Goal: Register for event/course

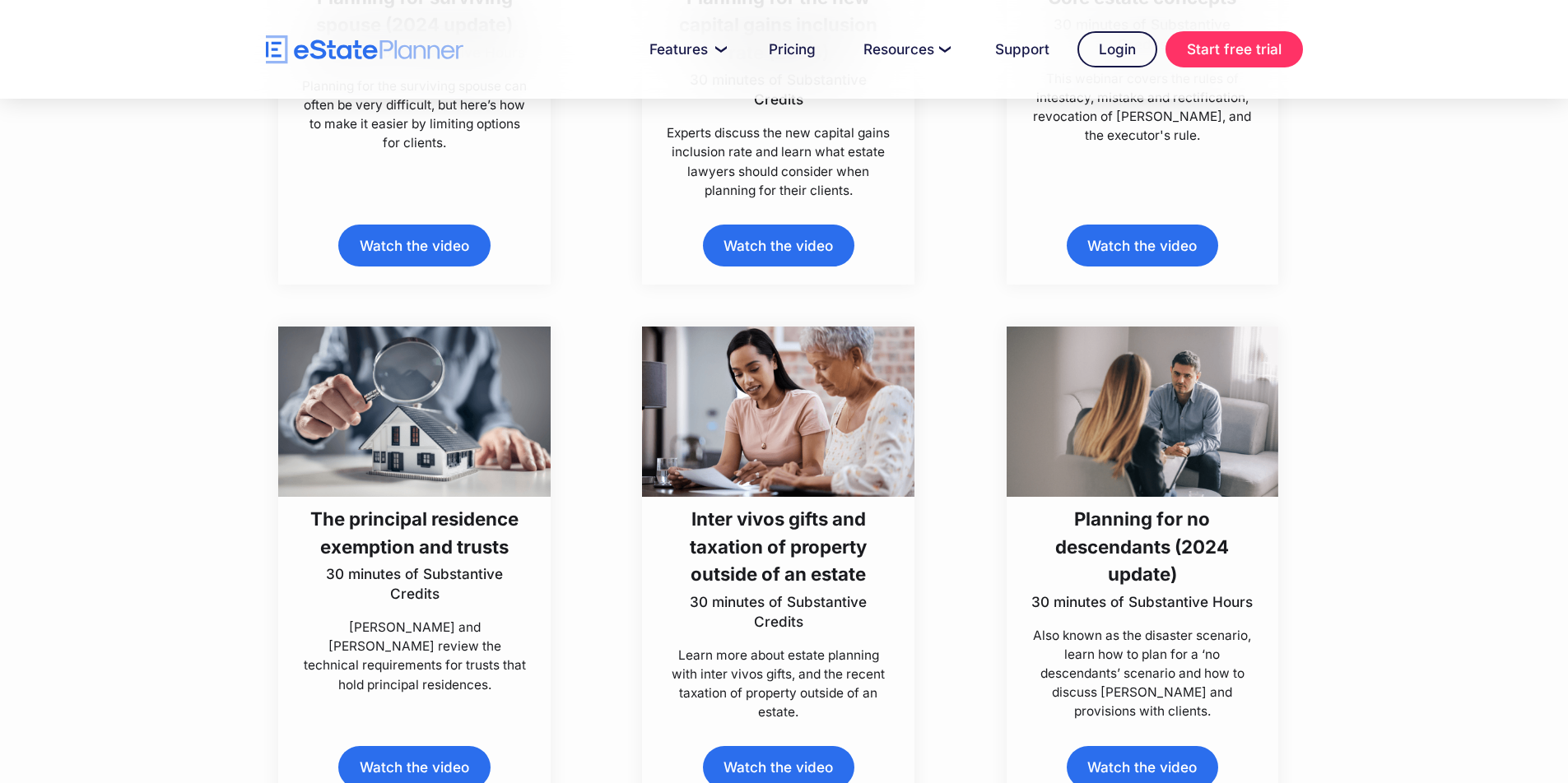
scroll to position [2893, 0]
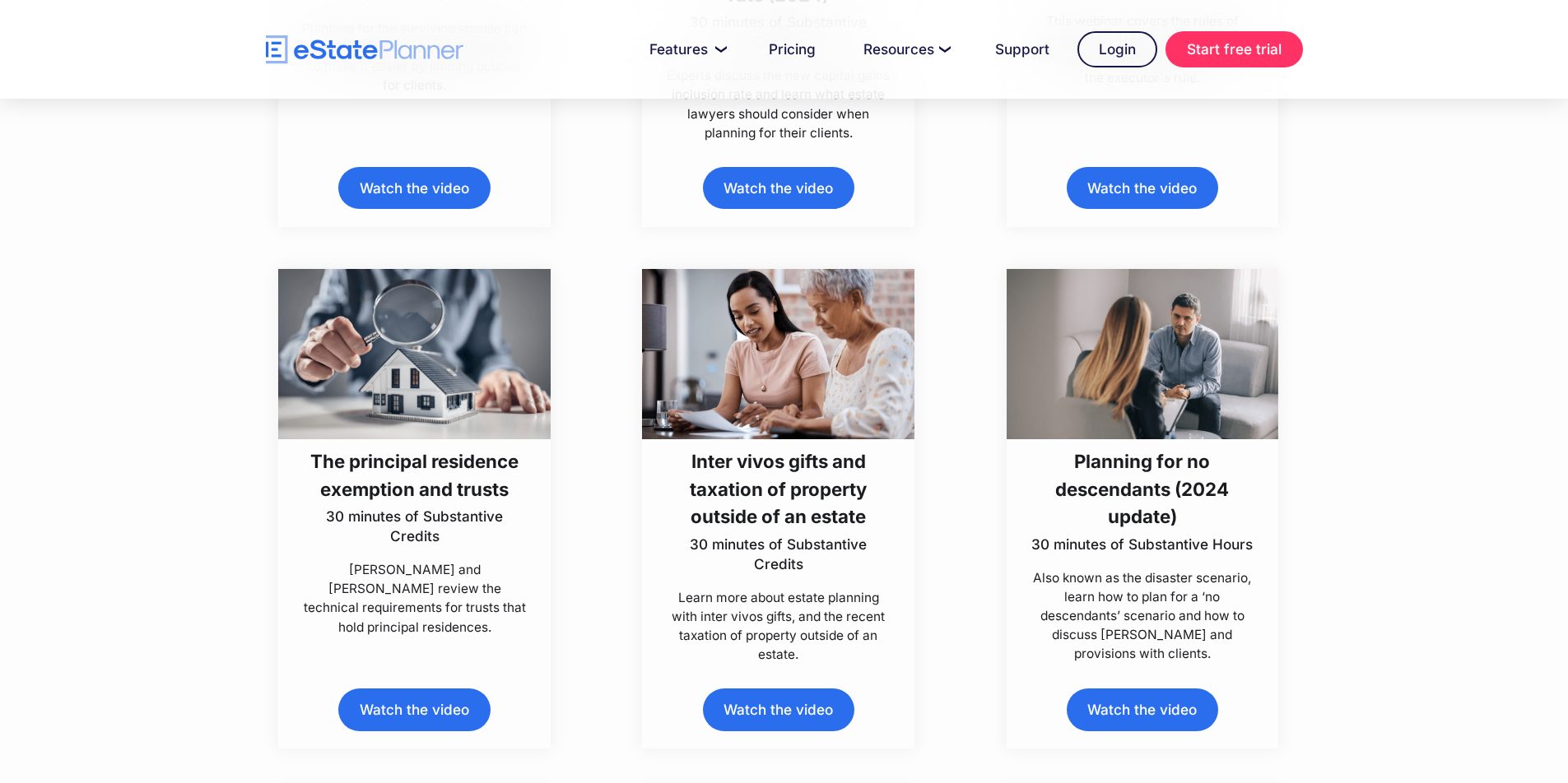
drag, startPoint x: 1561, startPoint y: 270, endPoint x: 1562, endPoint y: 286, distance: 16.0
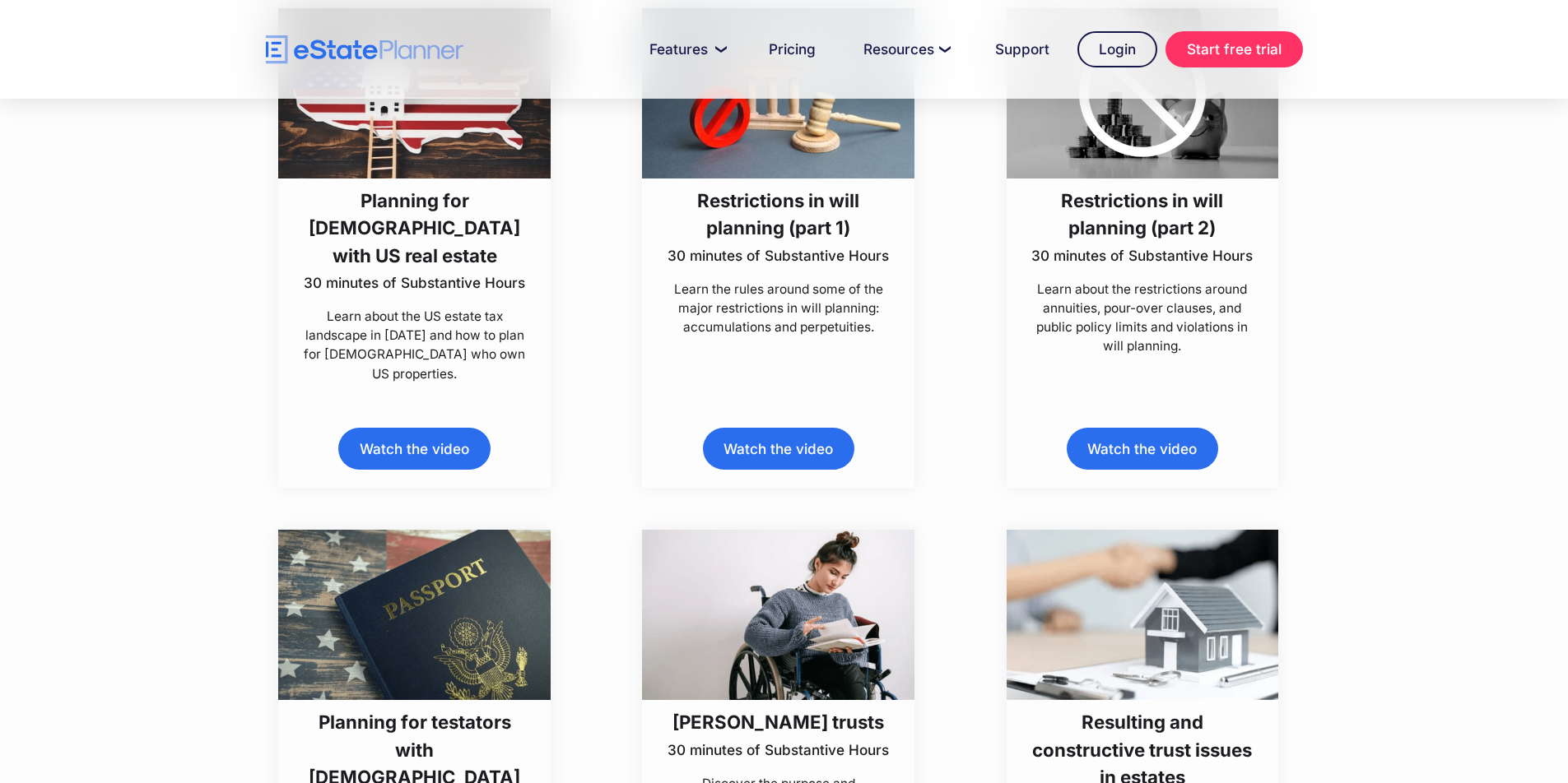
scroll to position [6410, 0]
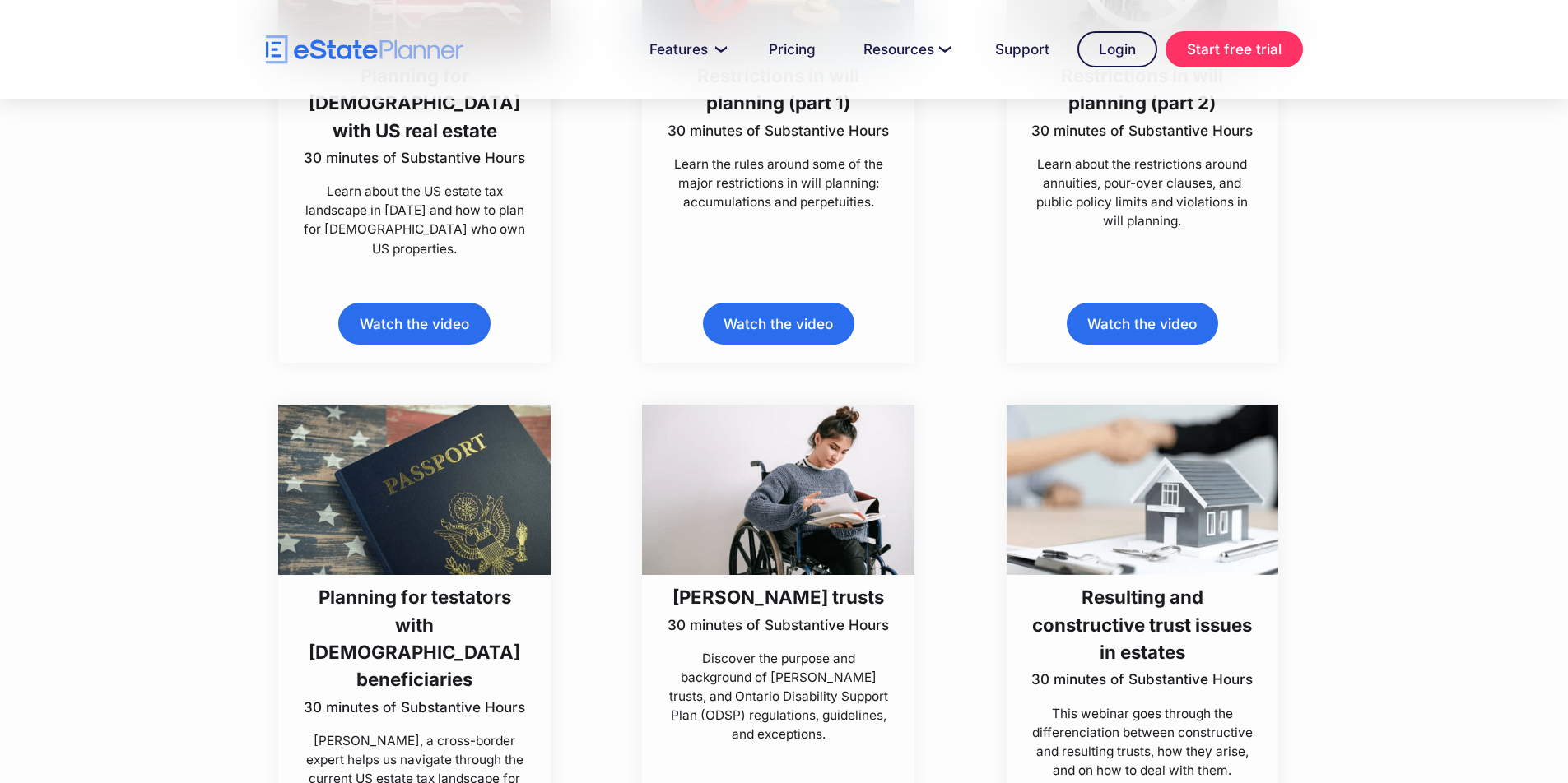
click at [784, 447] on img at bounding box center [778, 490] width 272 height 171
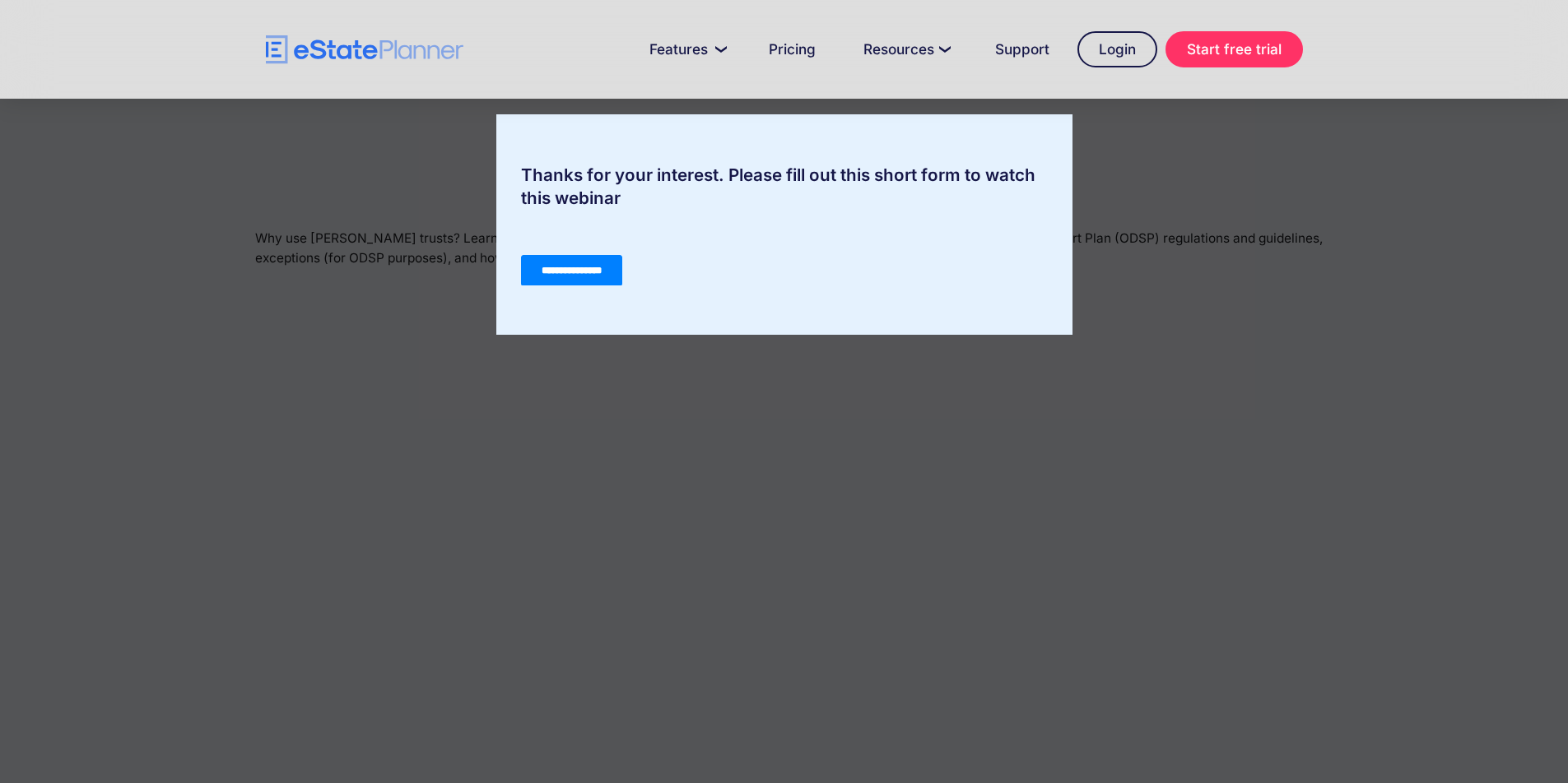
click at [556, 256] on input "**********" at bounding box center [570, 270] width 102 height 31
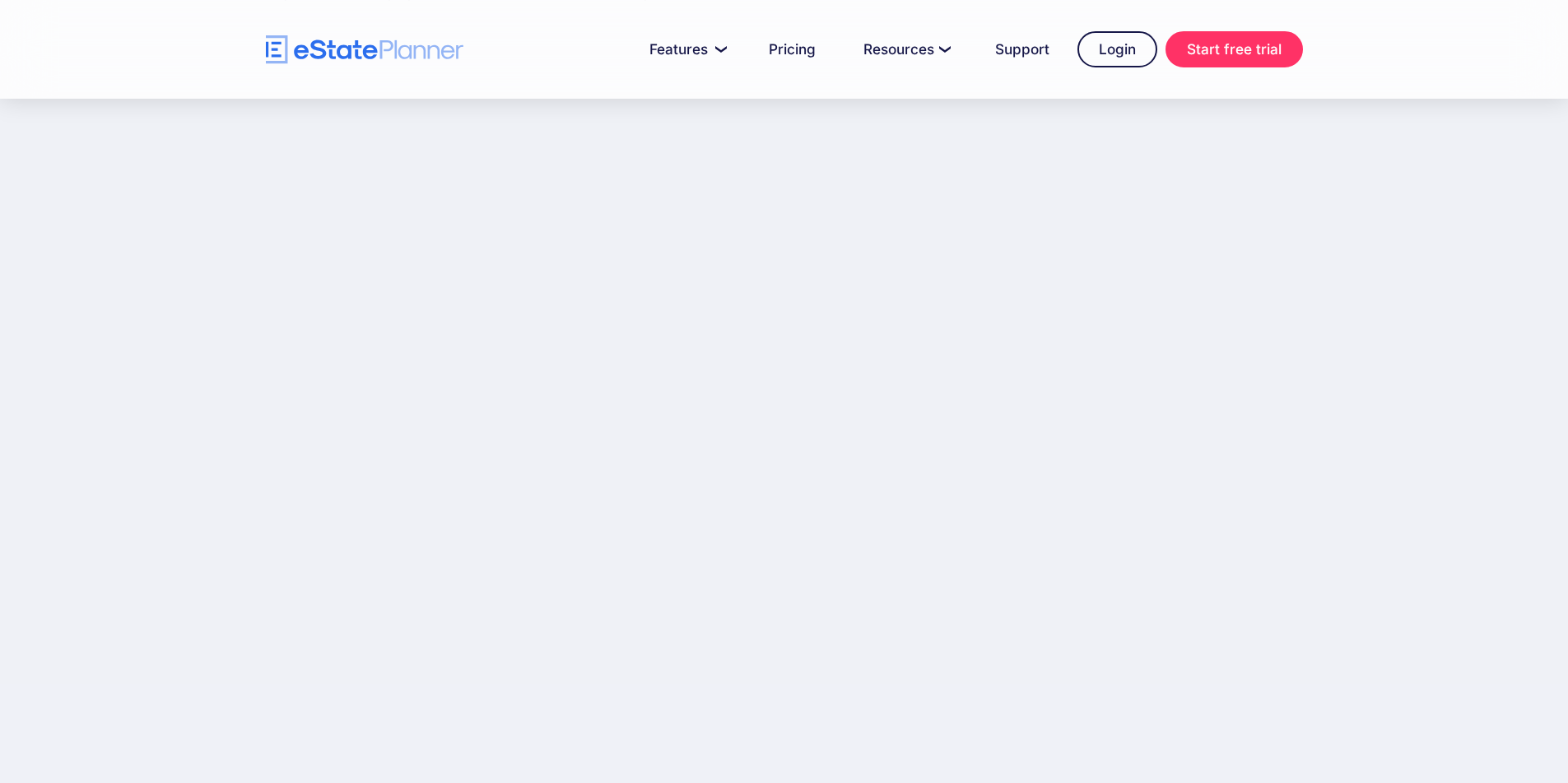
scroll to position [271, 0]
